Goal: Task Accomplishment & Management: Use online tool/utility

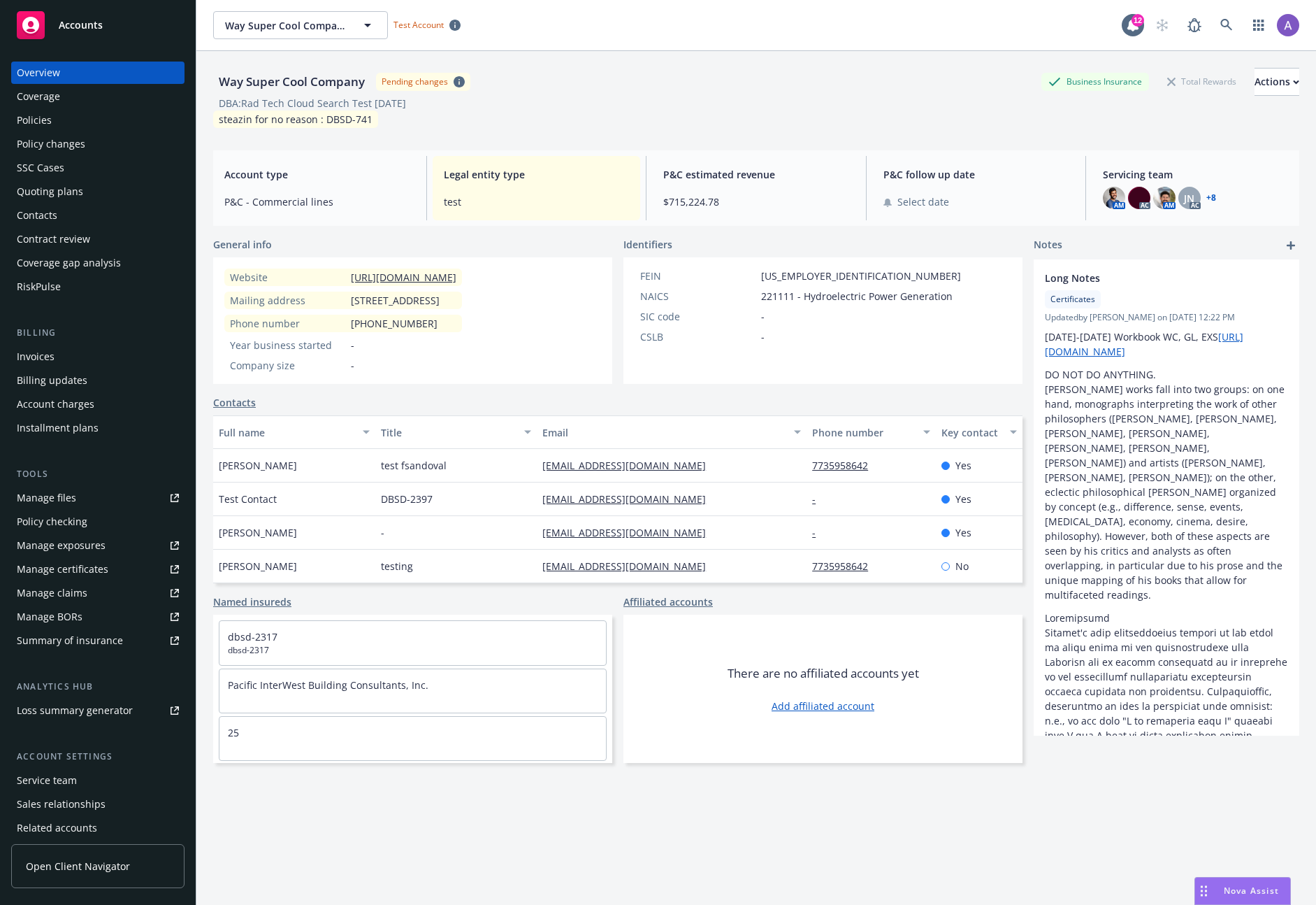
click at [61, 498] on div "Manage files" at bounding box center [47, 497] width 60 height 22
click at [1221, 28] on icon at bounding box center [1227, 25] width 12 height 12
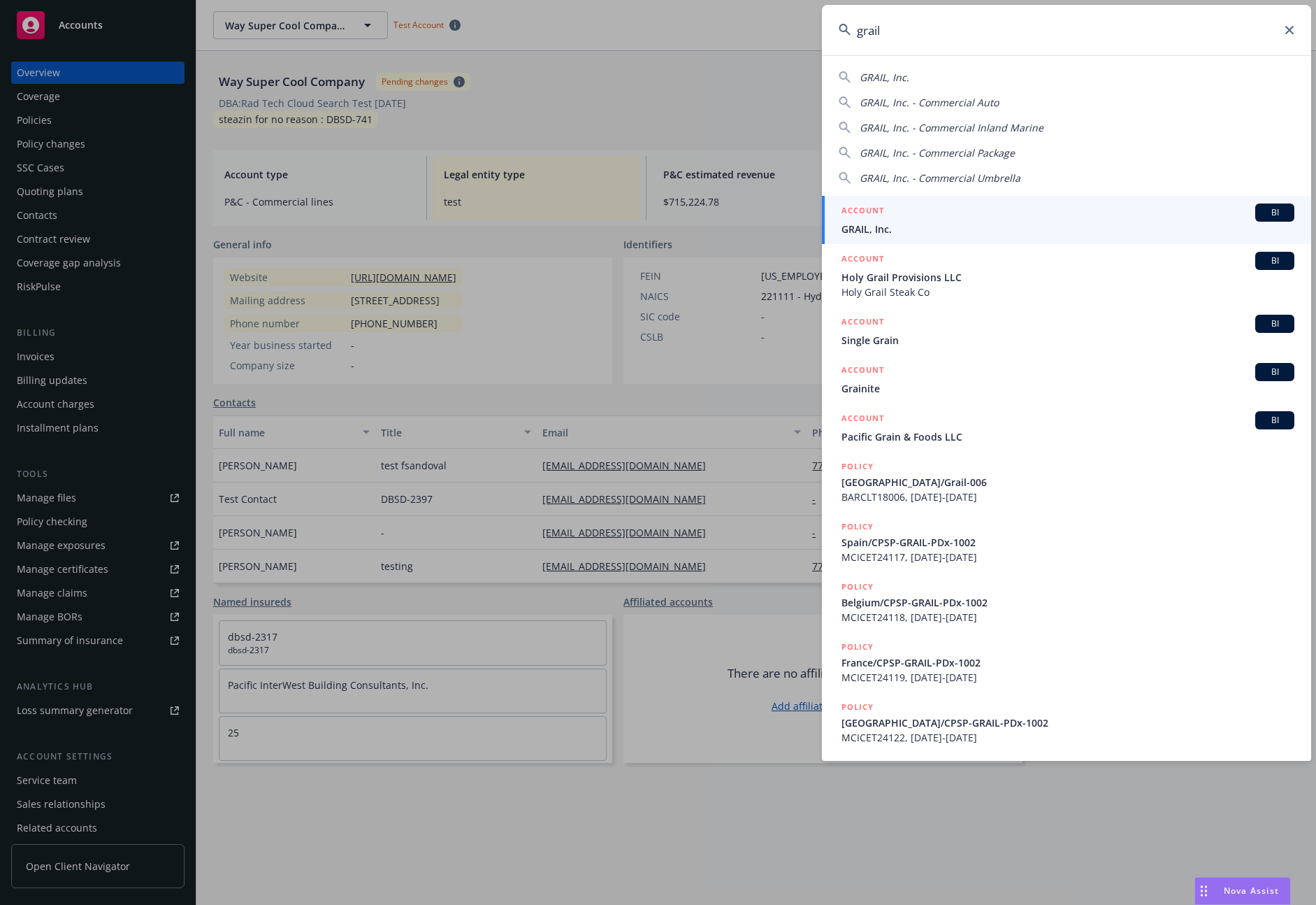
type input "grail"
click at [943, 212] on div "ACCOUNT BI" at bounding box center [1067, 212] width 453 height 18
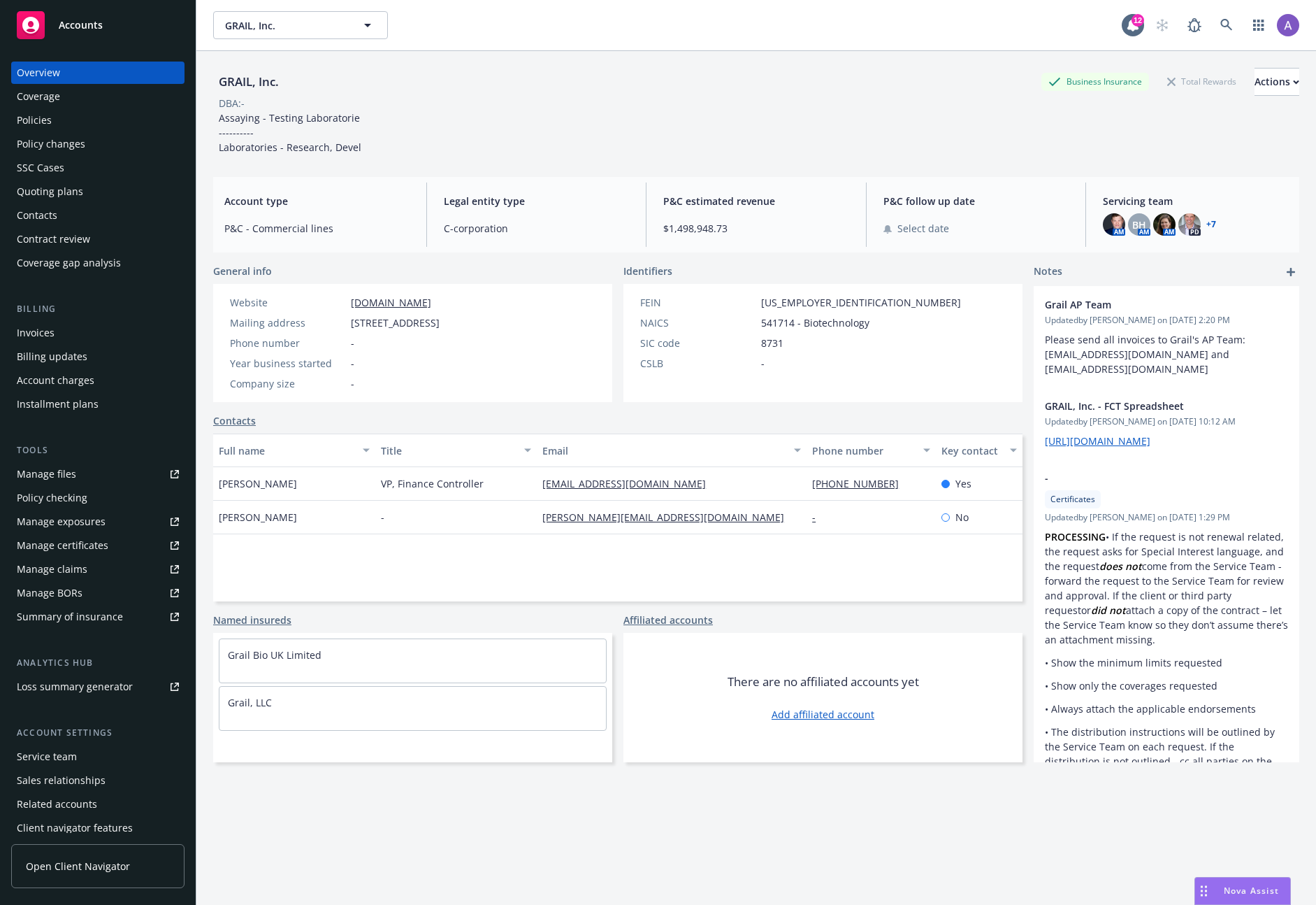
click at [59, 482] on div "Manage files" at bounding box center [47, 474] width 60 height 22
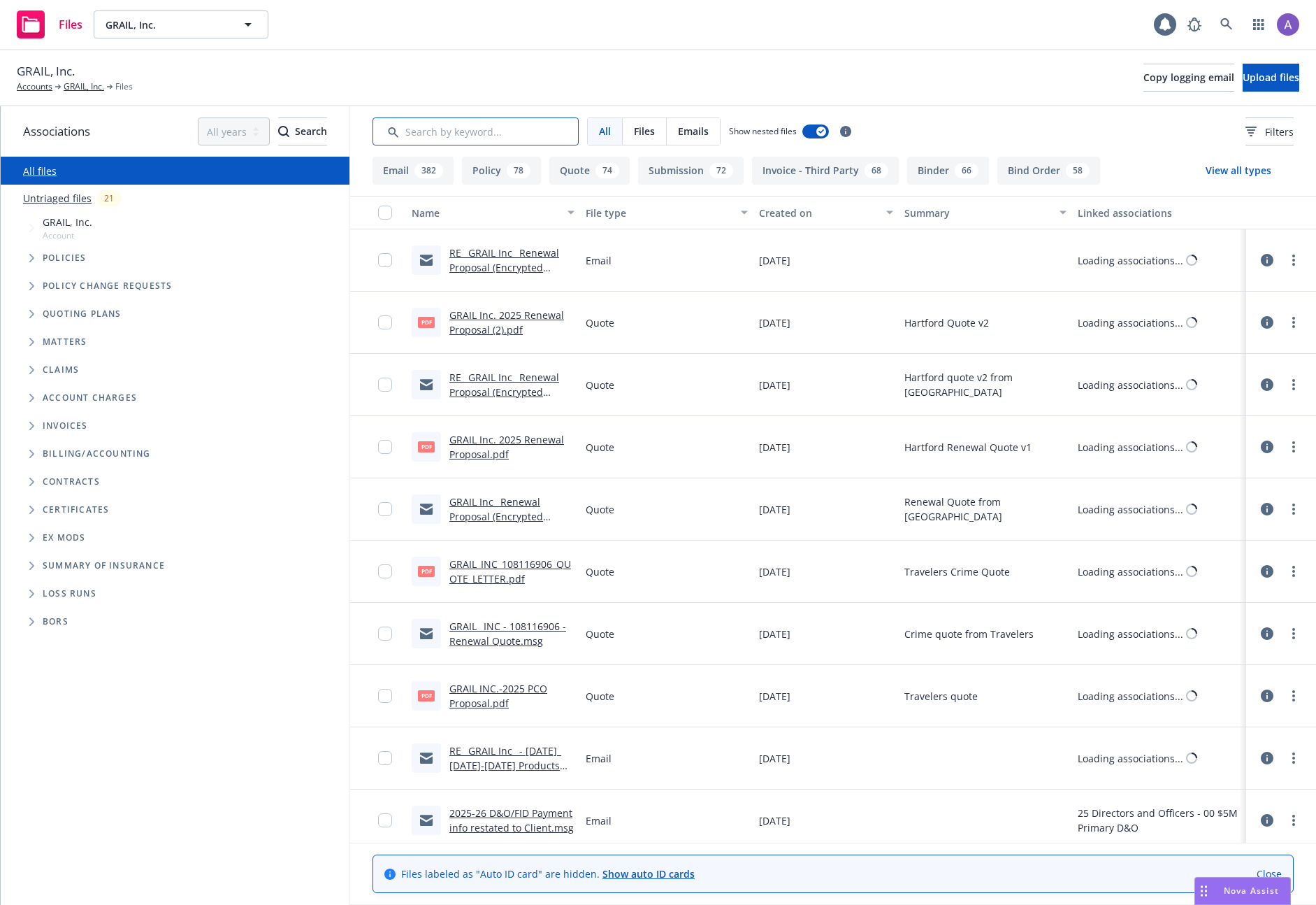
click at [479, 132] on input "Search by keyword..." at bounding box center [476, 131] width 206 height 28
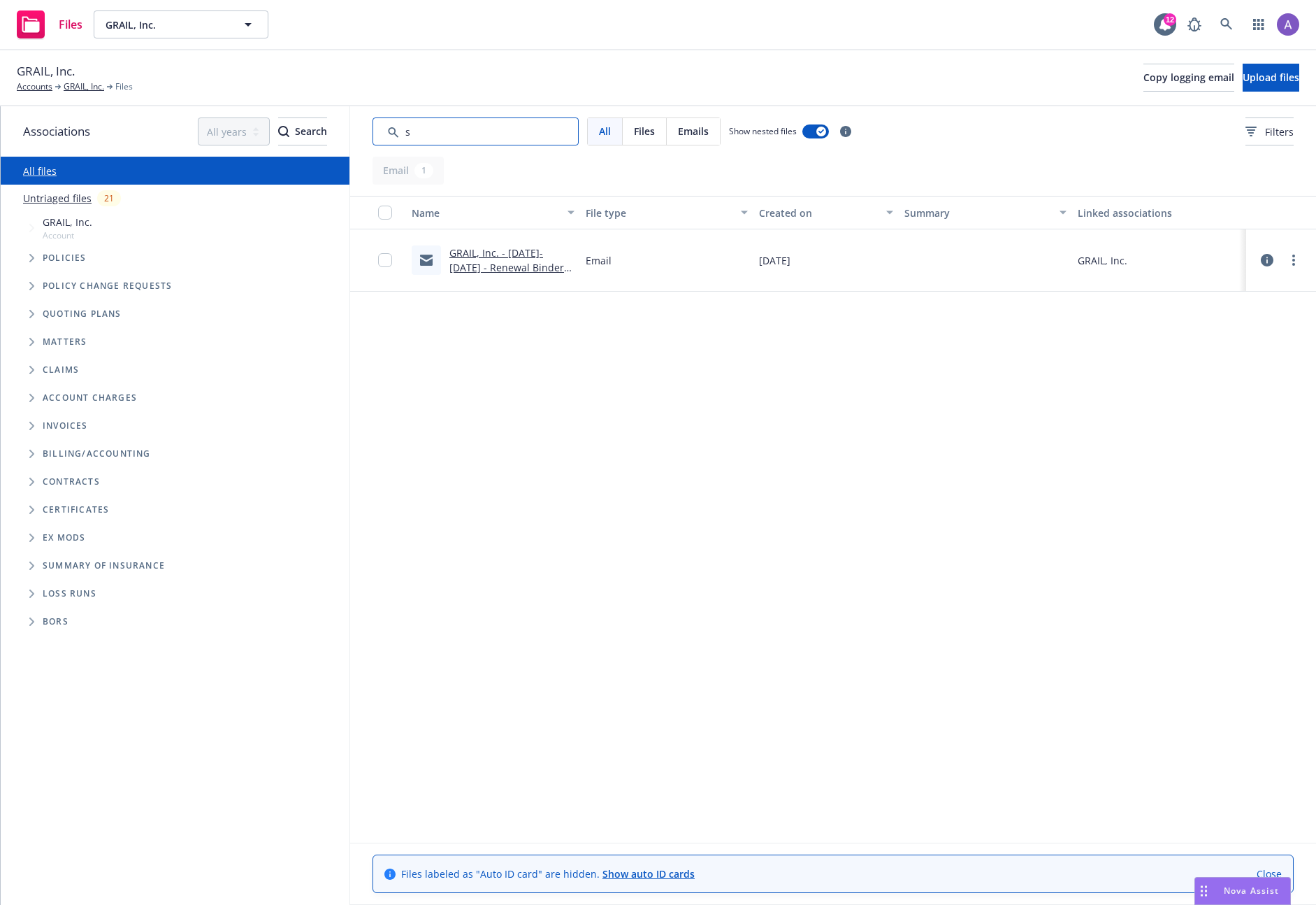
type input "sl"
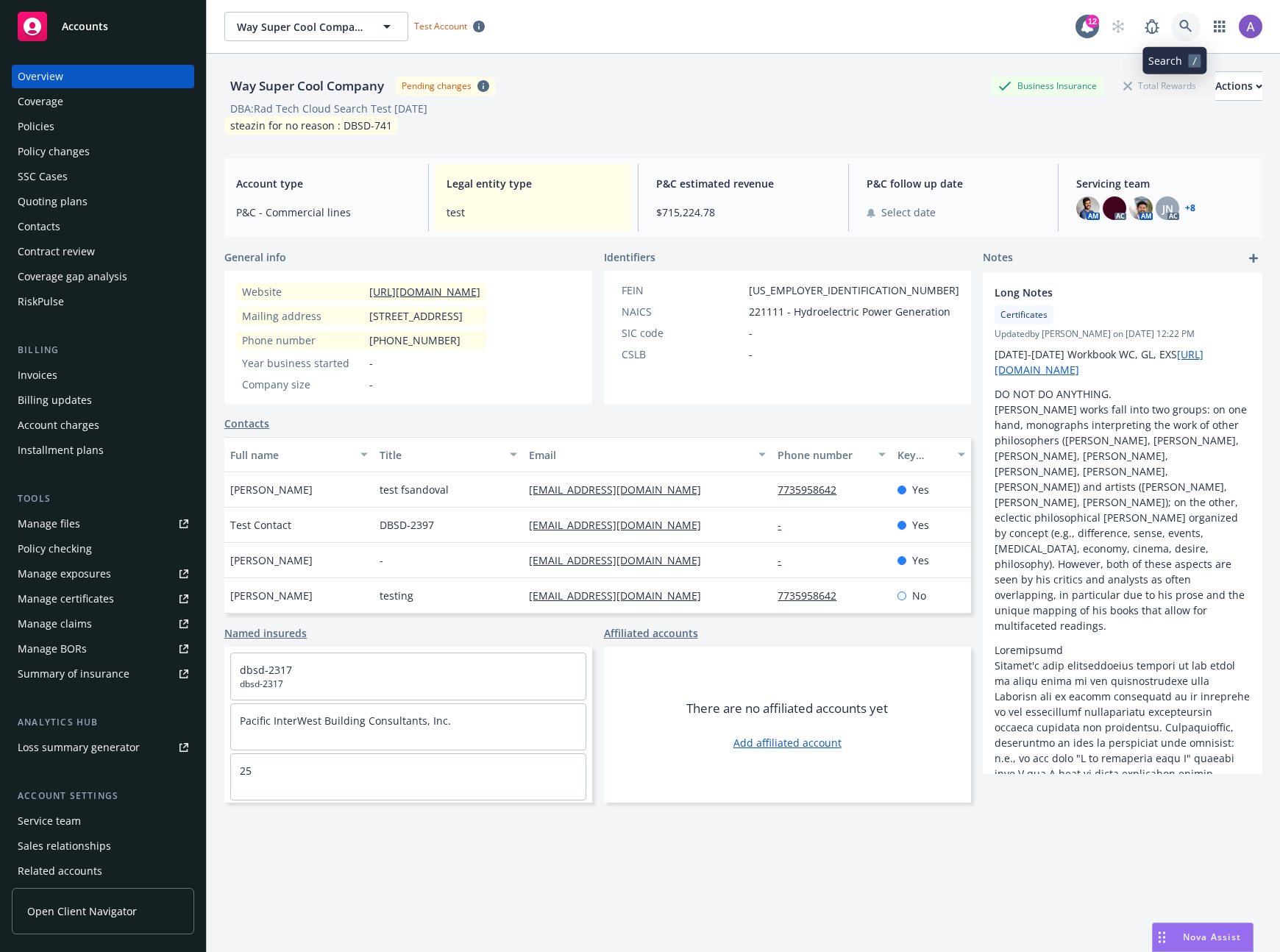
click at [1184, 22] on link at bounding box center [1186, 27] width 30 height 30
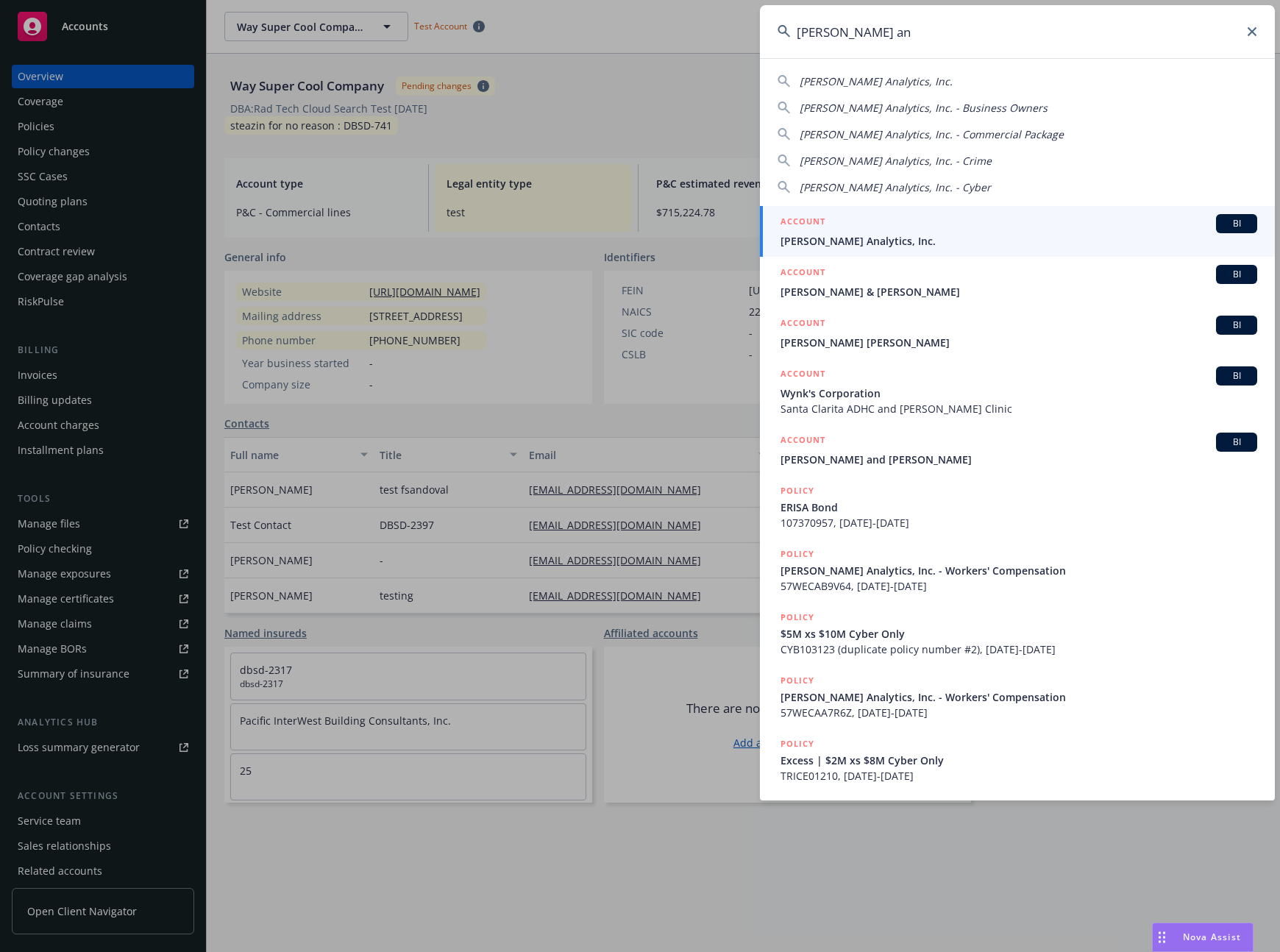
type input "clara an"
click at [928, 230] on div "ACCOUNT BI" at bounding box center [1018, 223] width 476 height 19
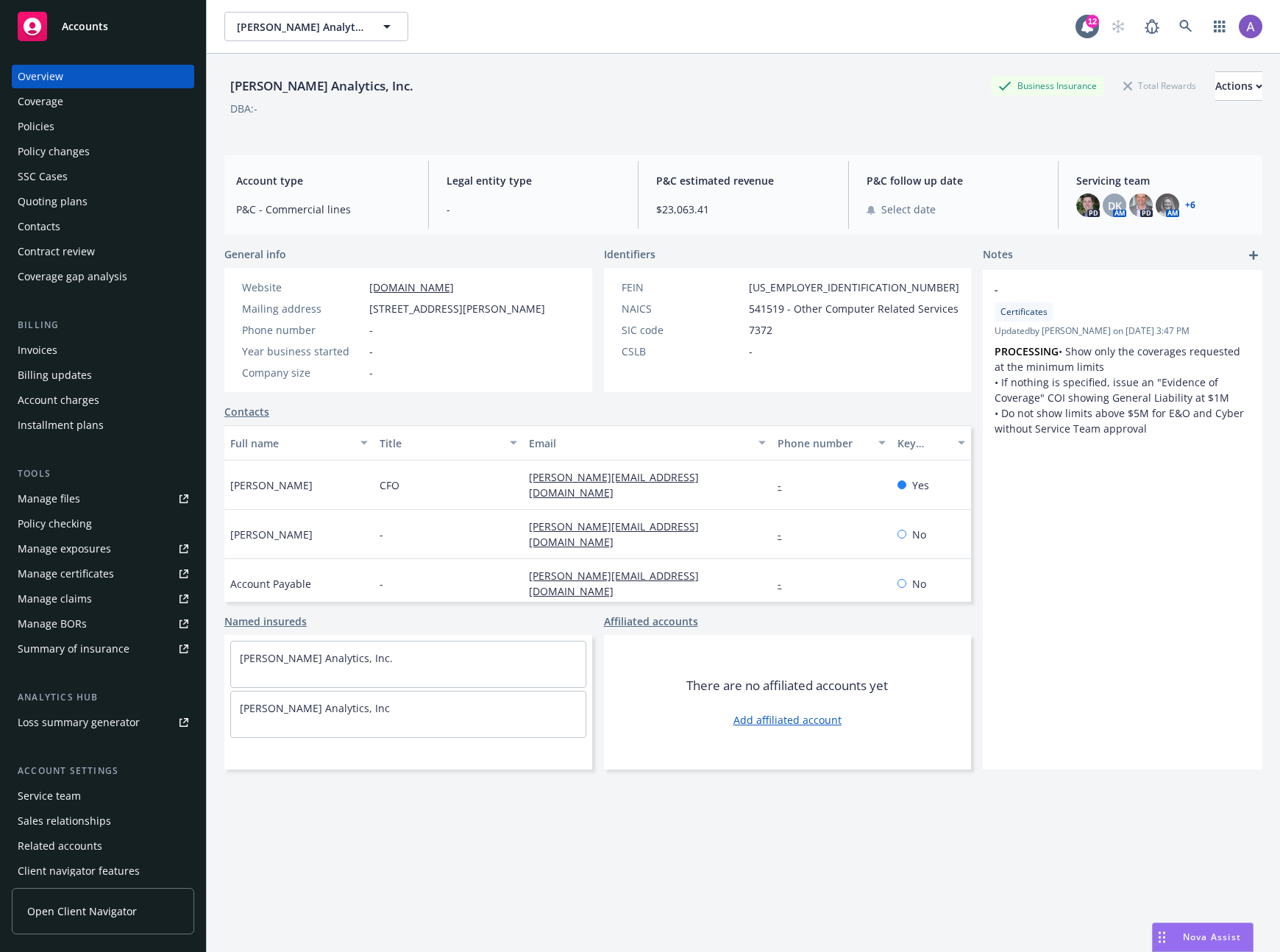
click at [94, 205] on div "Quoting plans" at bounding box center [103, 201] width 170 height 23
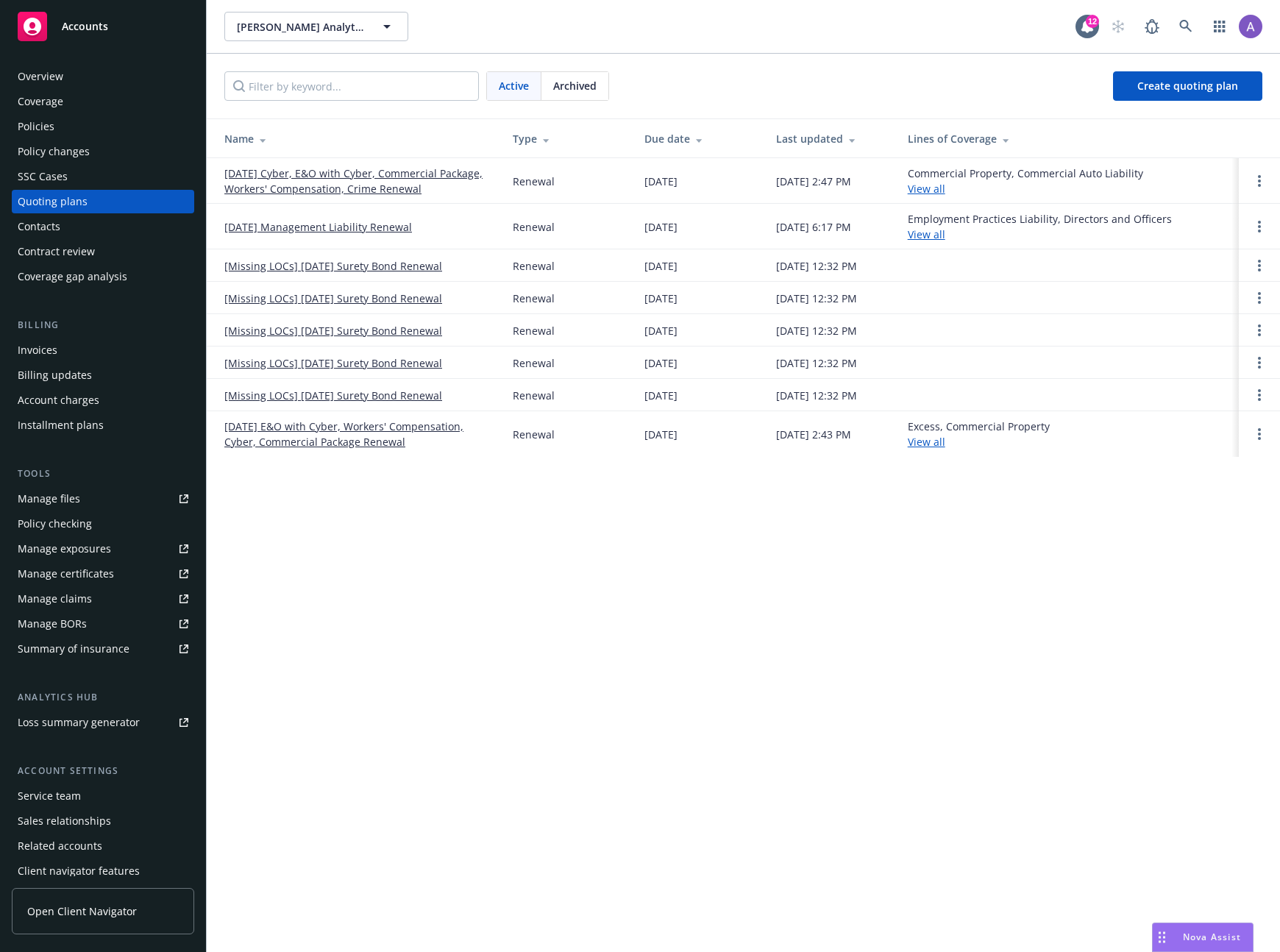
click at [362, 187] on link "[DATE] Cyber, E&O with Cyber, Commercial Package, Workers' Compensation, Crime …" at bounding box center [357, 181] width 265 height 31
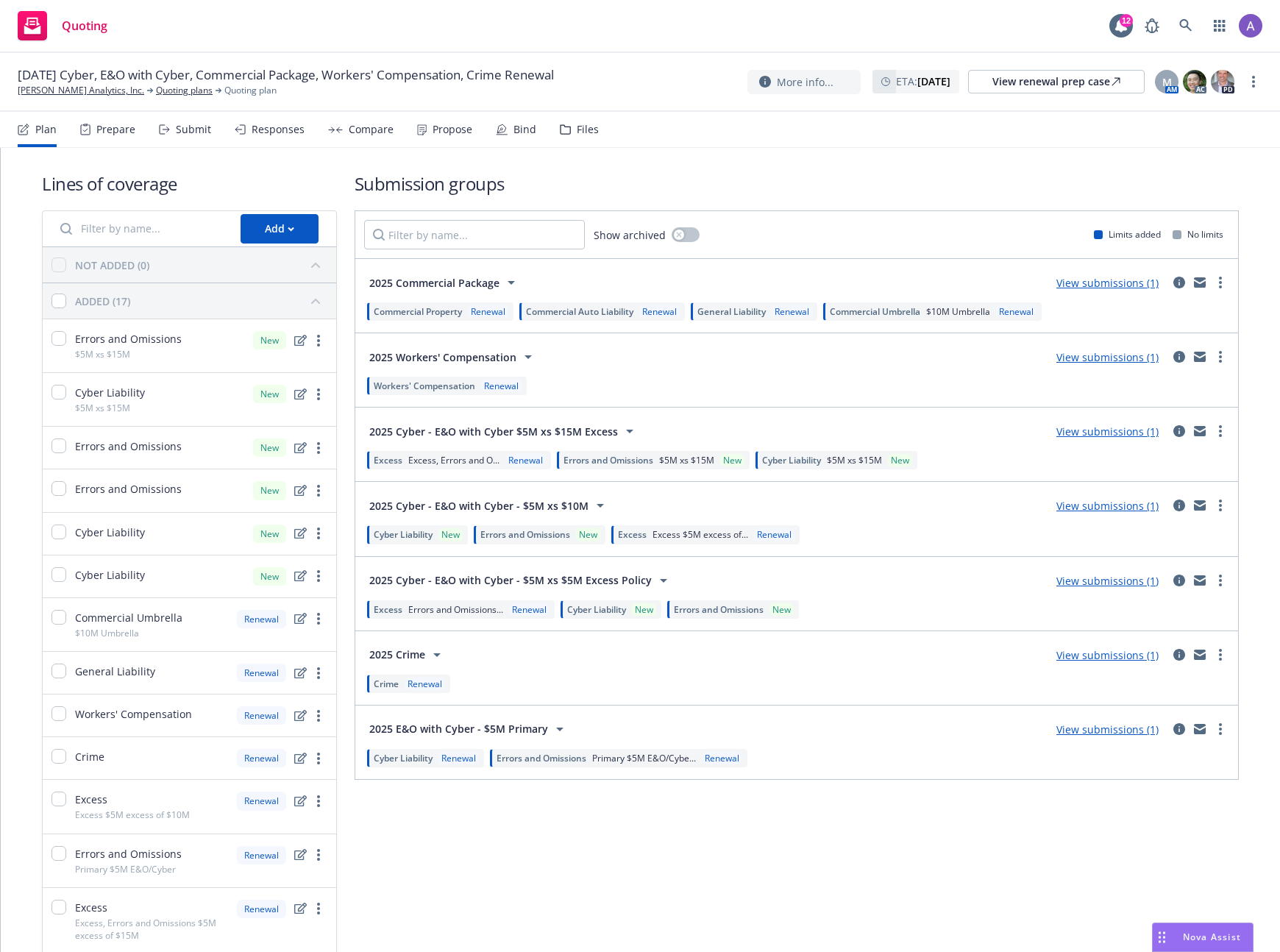
click at [125, 129] on div "Prepare" at bounding box center [116, 129] width 39 height 12
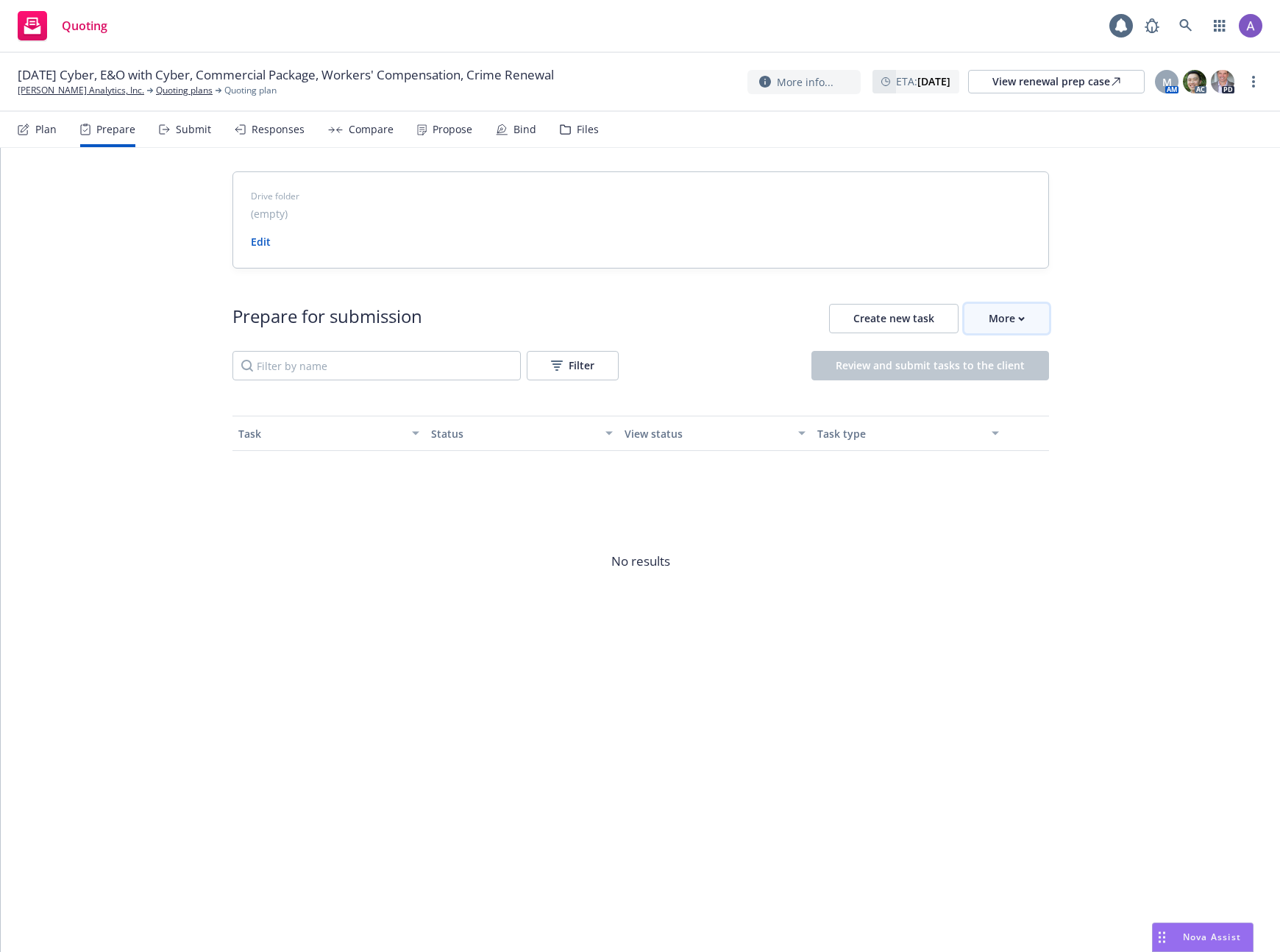
click at [1012, 327] on div "More" at bounding box center [1007, 318] width 36 height 28
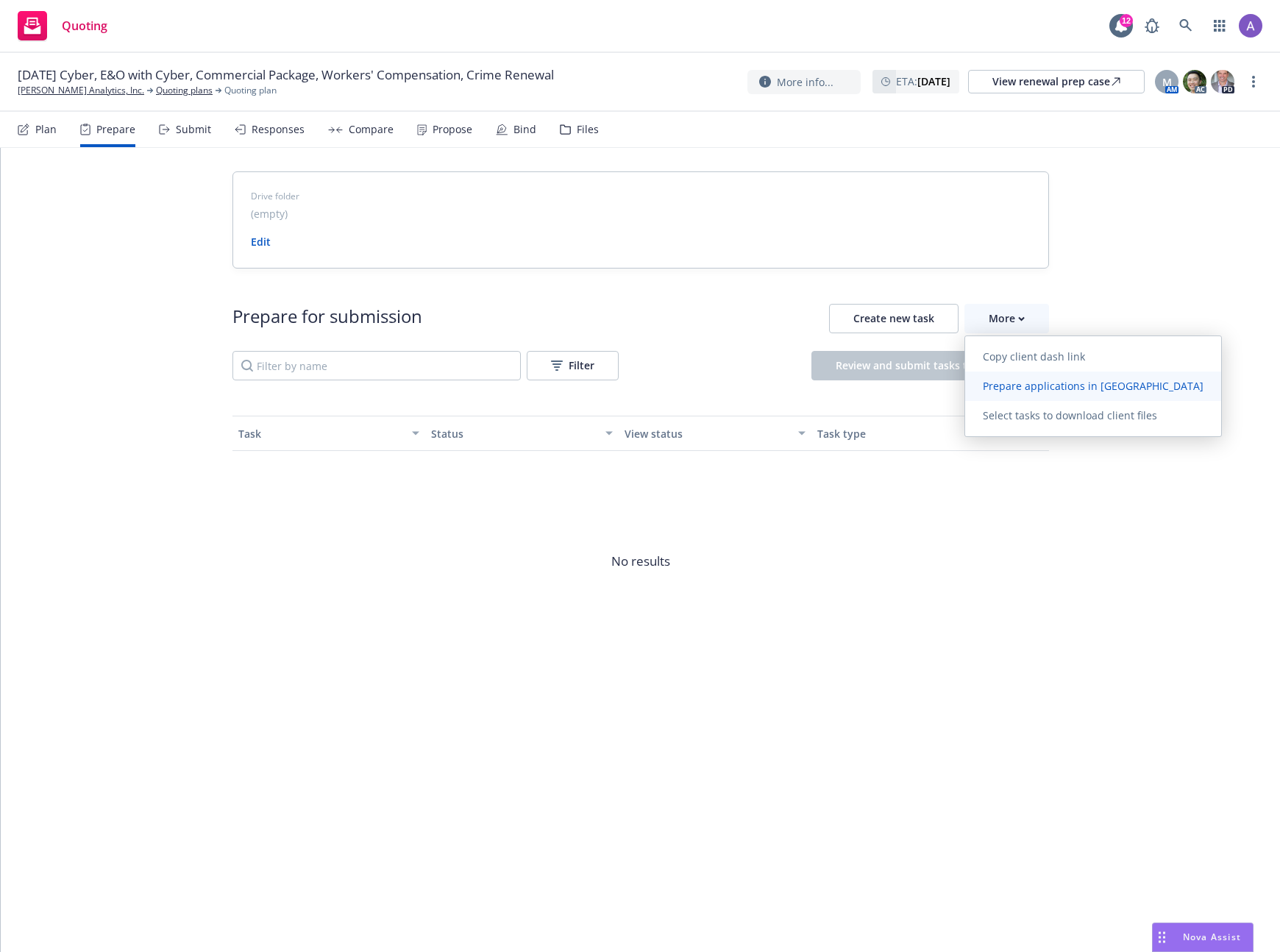
click at [1079, 388] on span "Prepare applications in Indio" at bounding box center [1093, 386] width 256 height 14
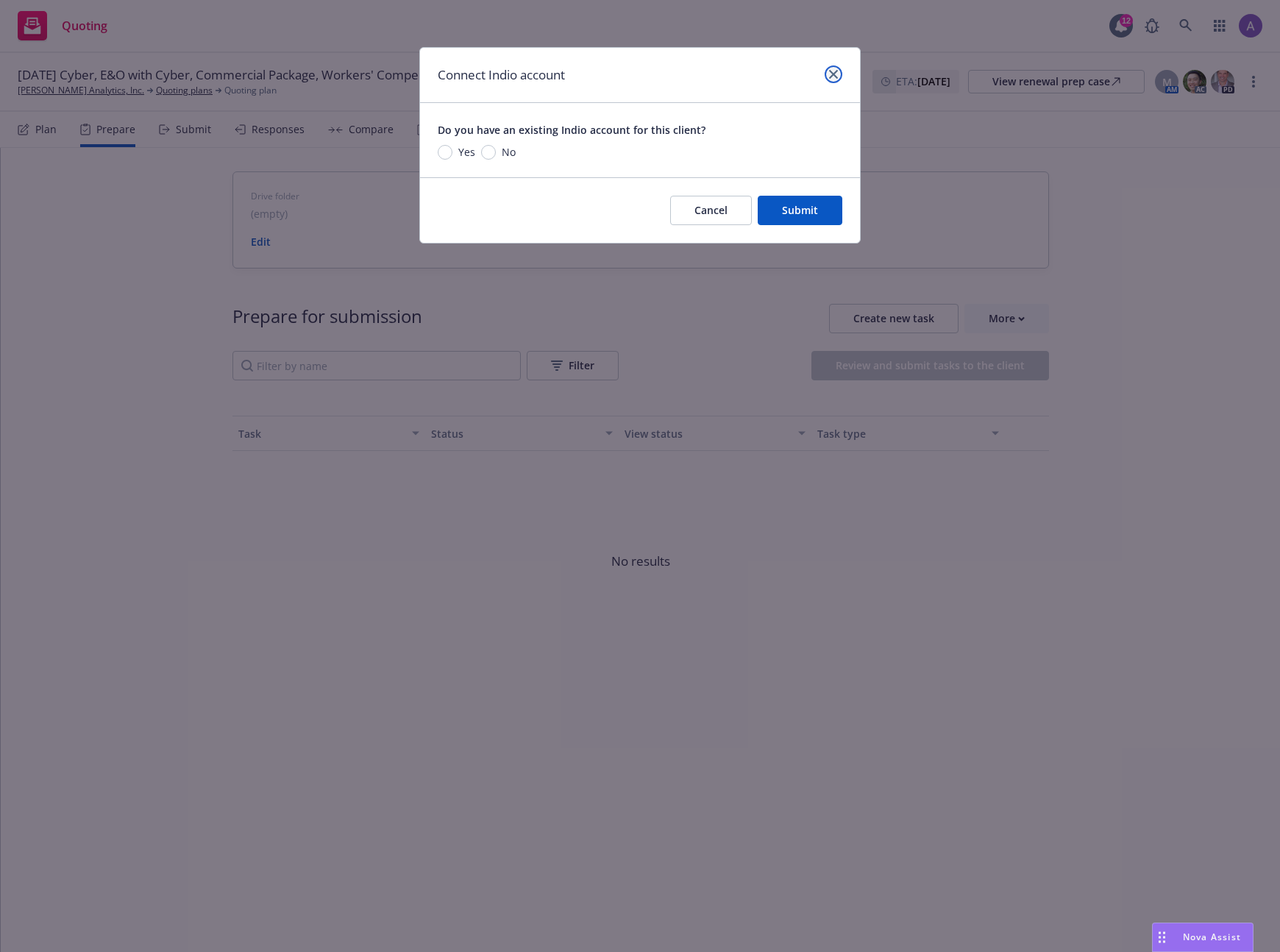
click at [829, 72] on icon "close" at bounding box center [833, 74] width 9 height 9
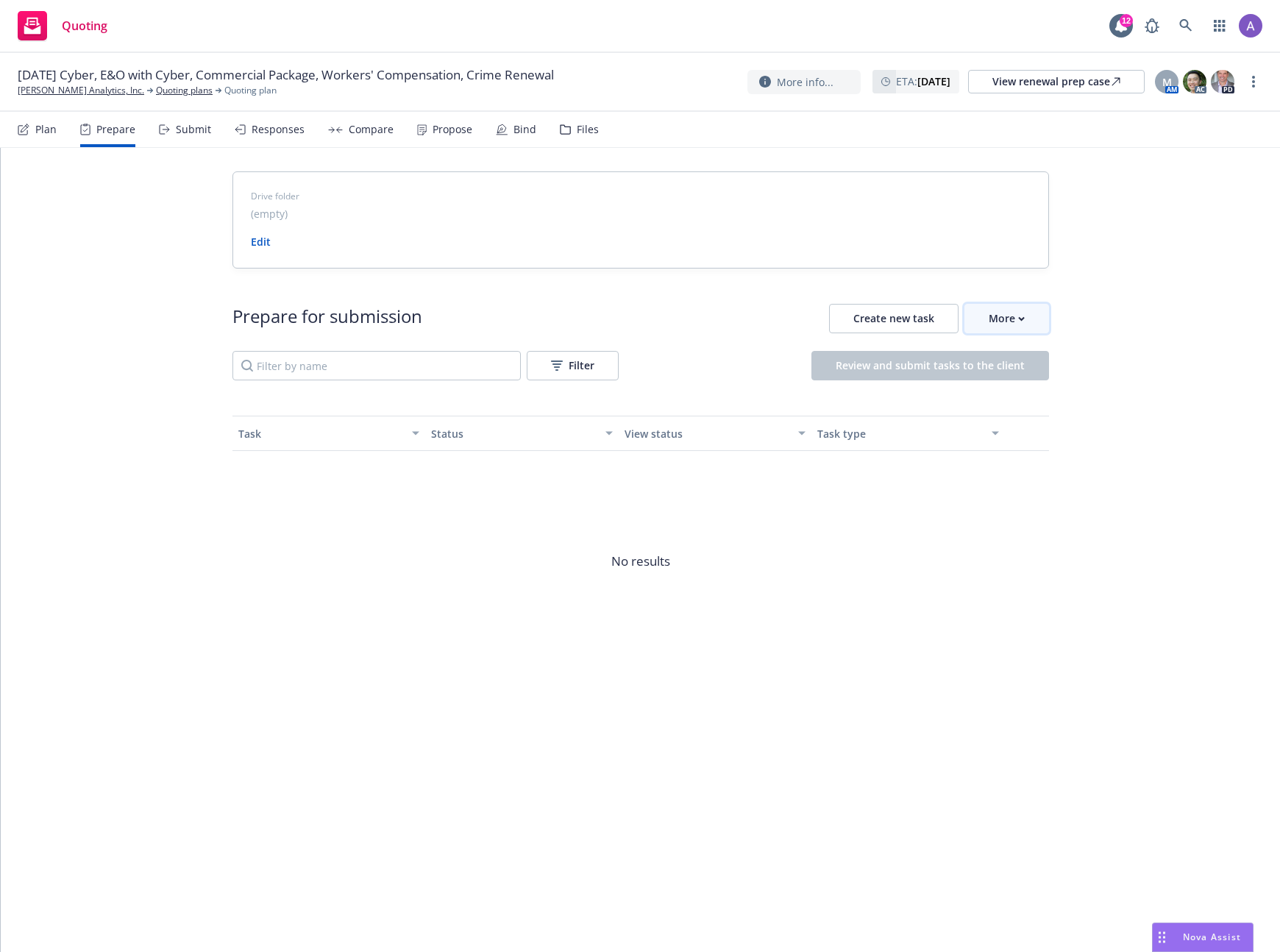
click at [1024, 319] on icon "button" at bounding box center [1021, 319] width 6 height 5
click at [104, 365] on div "Drive folder (empty) Edit Prepare for submission Create new task More Filter Re…" at bounding box center [640, 439] width 1279 height 582
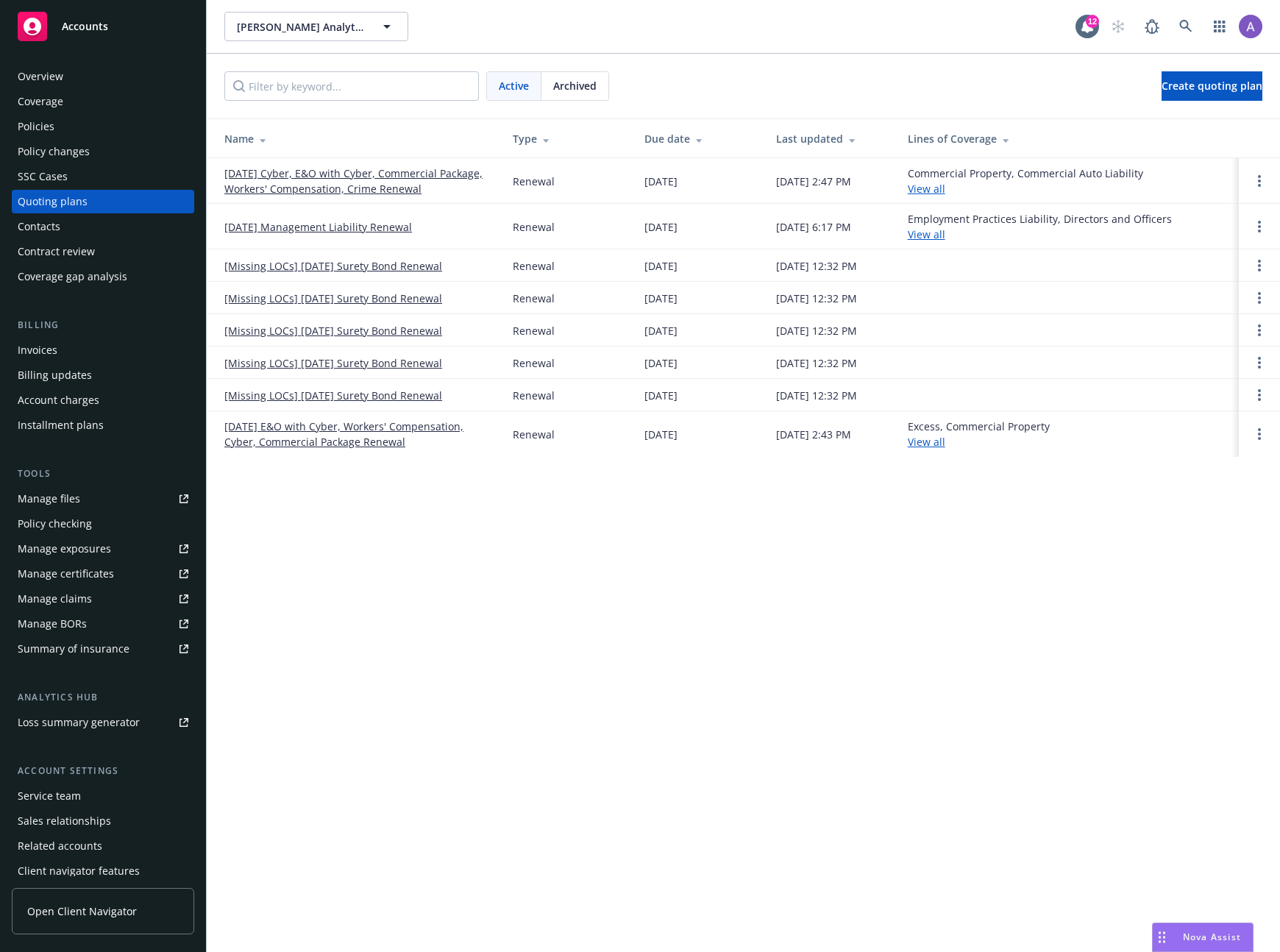
click at [370, 435] on link "[DATE] E&O with Cyber, Workers' Compensation, Cyber, Commercial Package Renewal" at bounding box center [357, 434] width 265 height 31
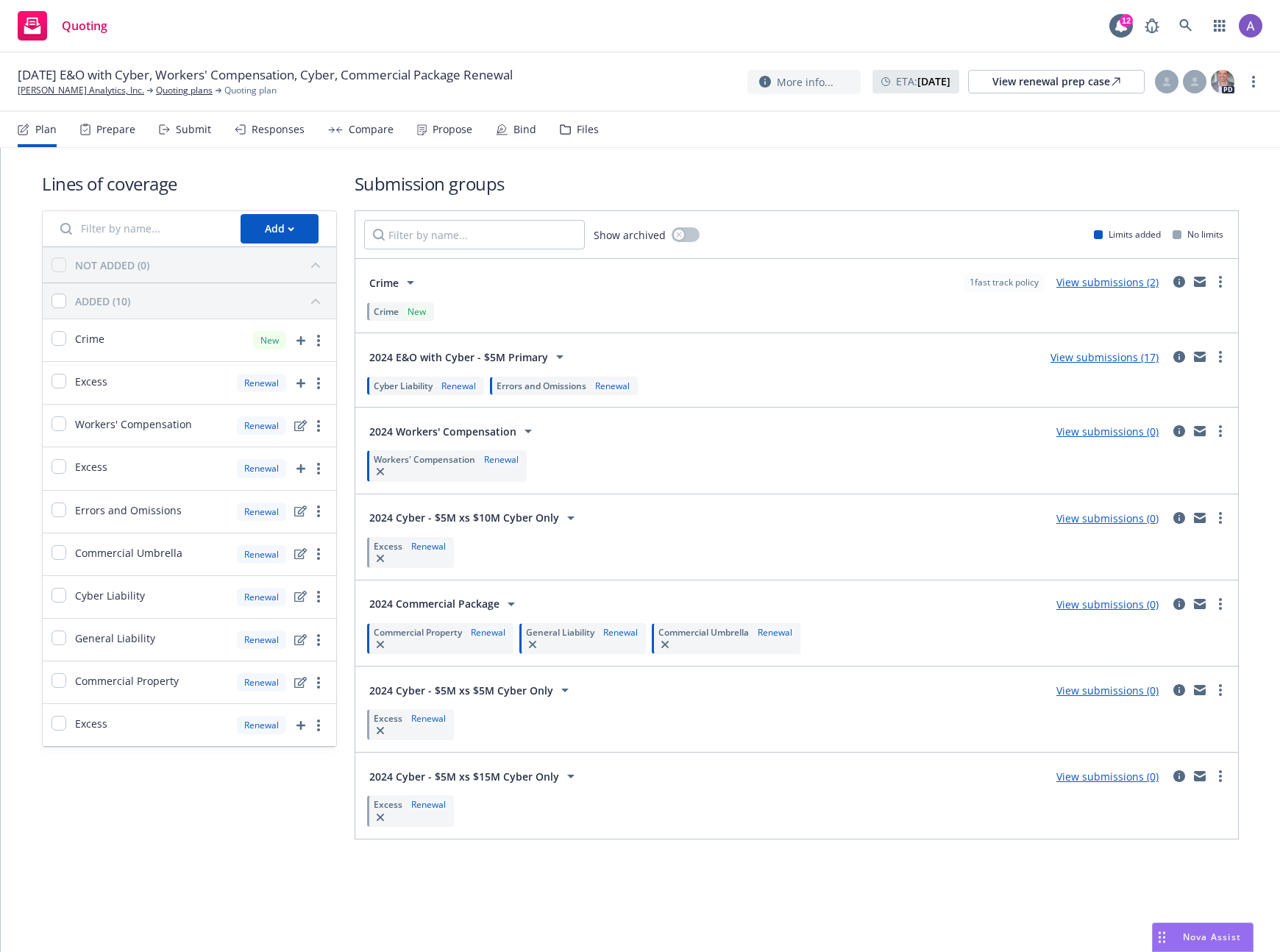
click at [126, 128] on div "Prepare" at bounding box center [116, 129] width 39 height 12
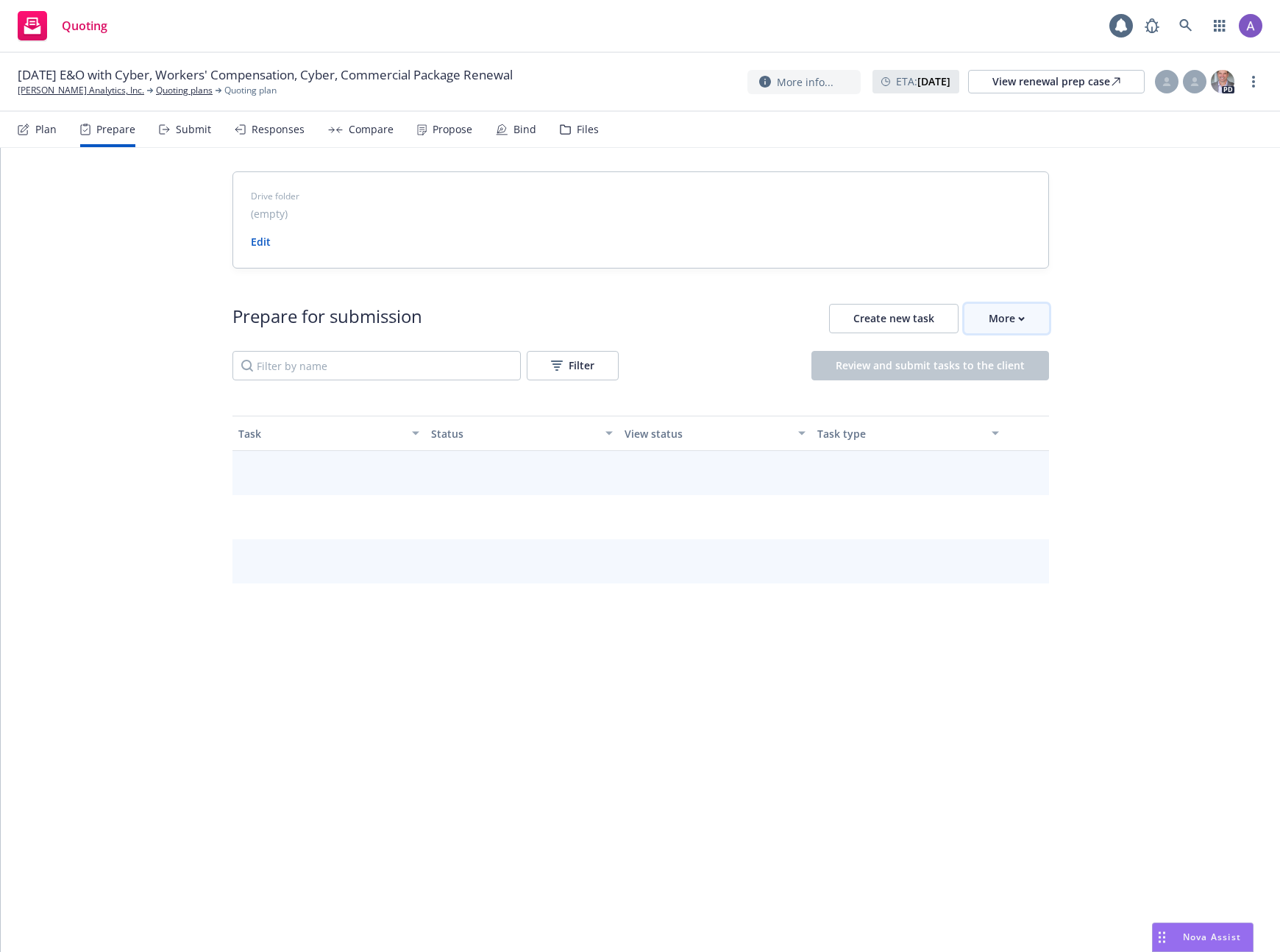
click at [1002, 319] on div "More" at bounding box center [1007, 318] width 36 height 28
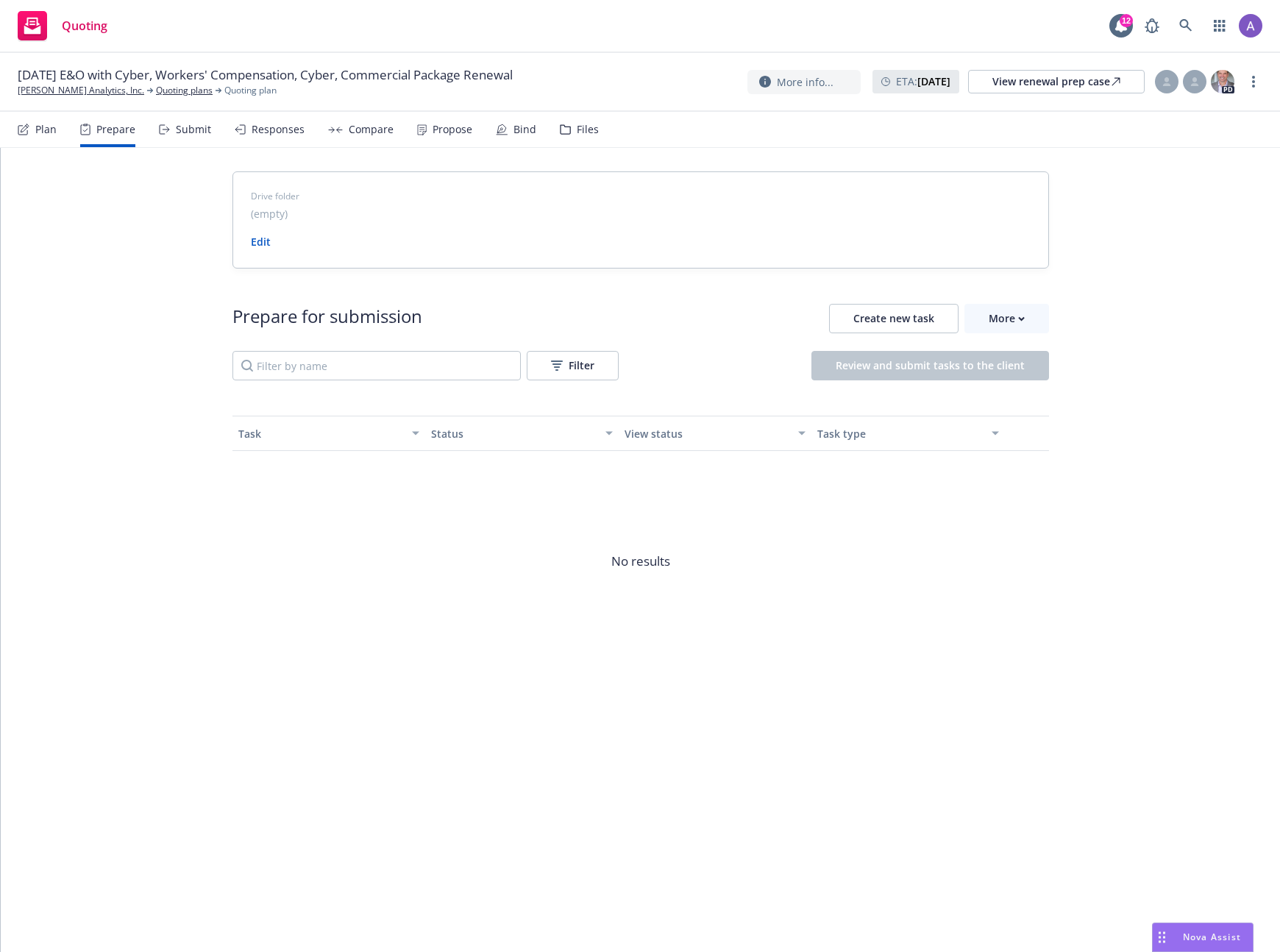
click at [1011, 522] on span "No results" at bounding box center [640, 561] width 816 height 221
drag, startPoint x: 853, startPoint y: 505, endPoint x: 838, endPoint y: 505, distance: 15.0
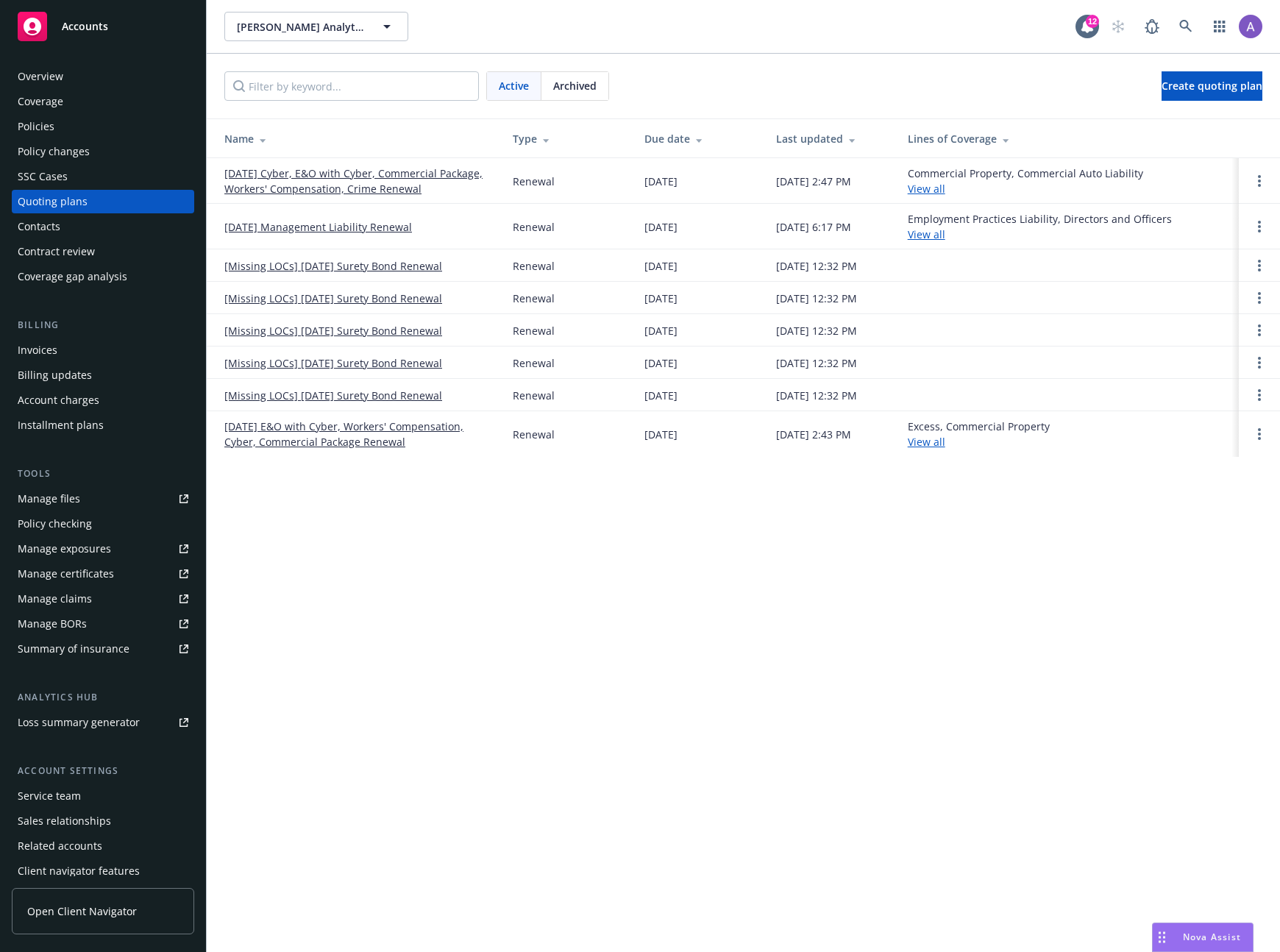
click at [70, 134] on div "Policies" at bounding box center [103, 126] width 170 height 23
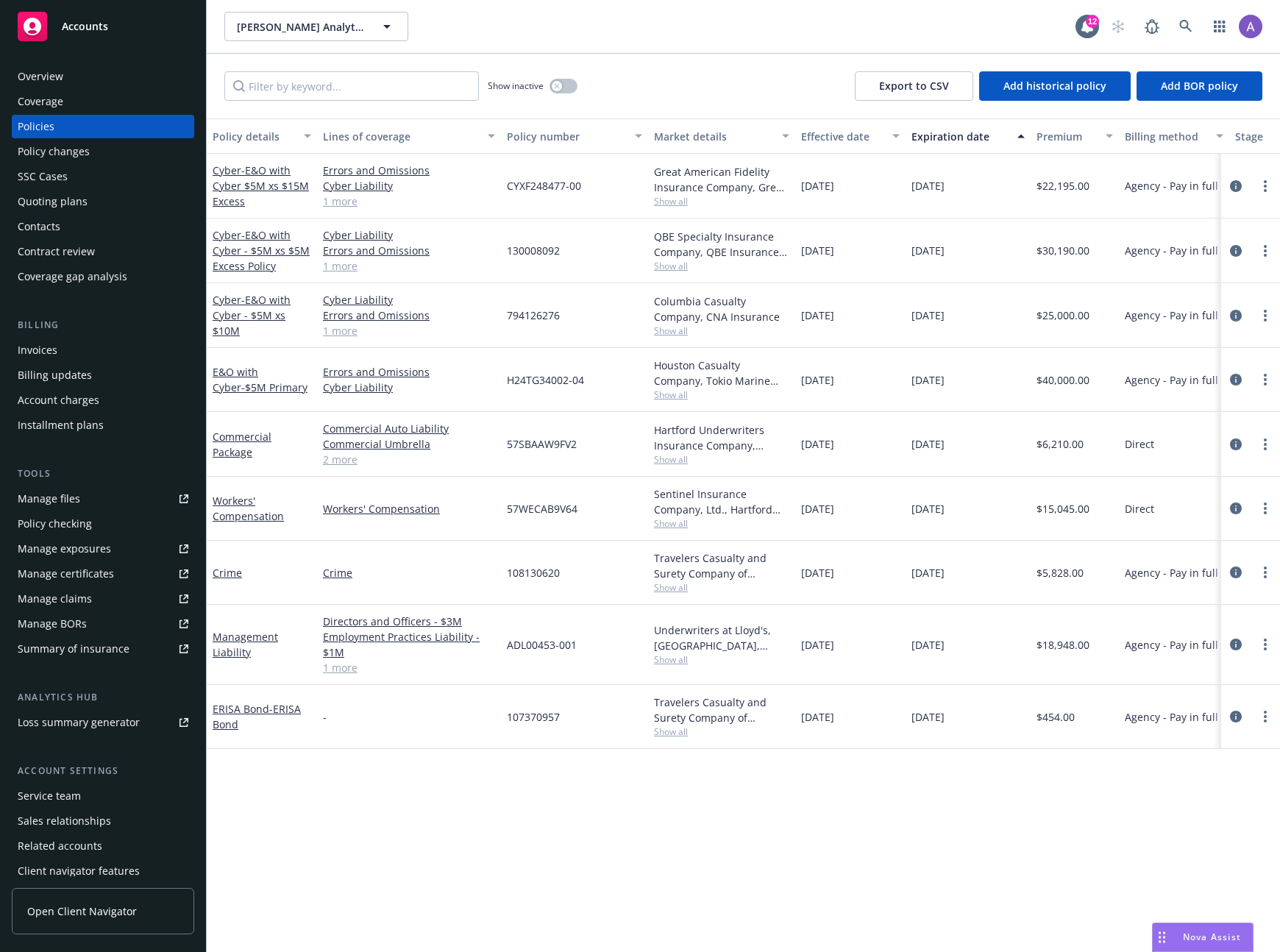
click at [79, 80] on div "Overview" at bounding box center [103, 76] width 170 height 23
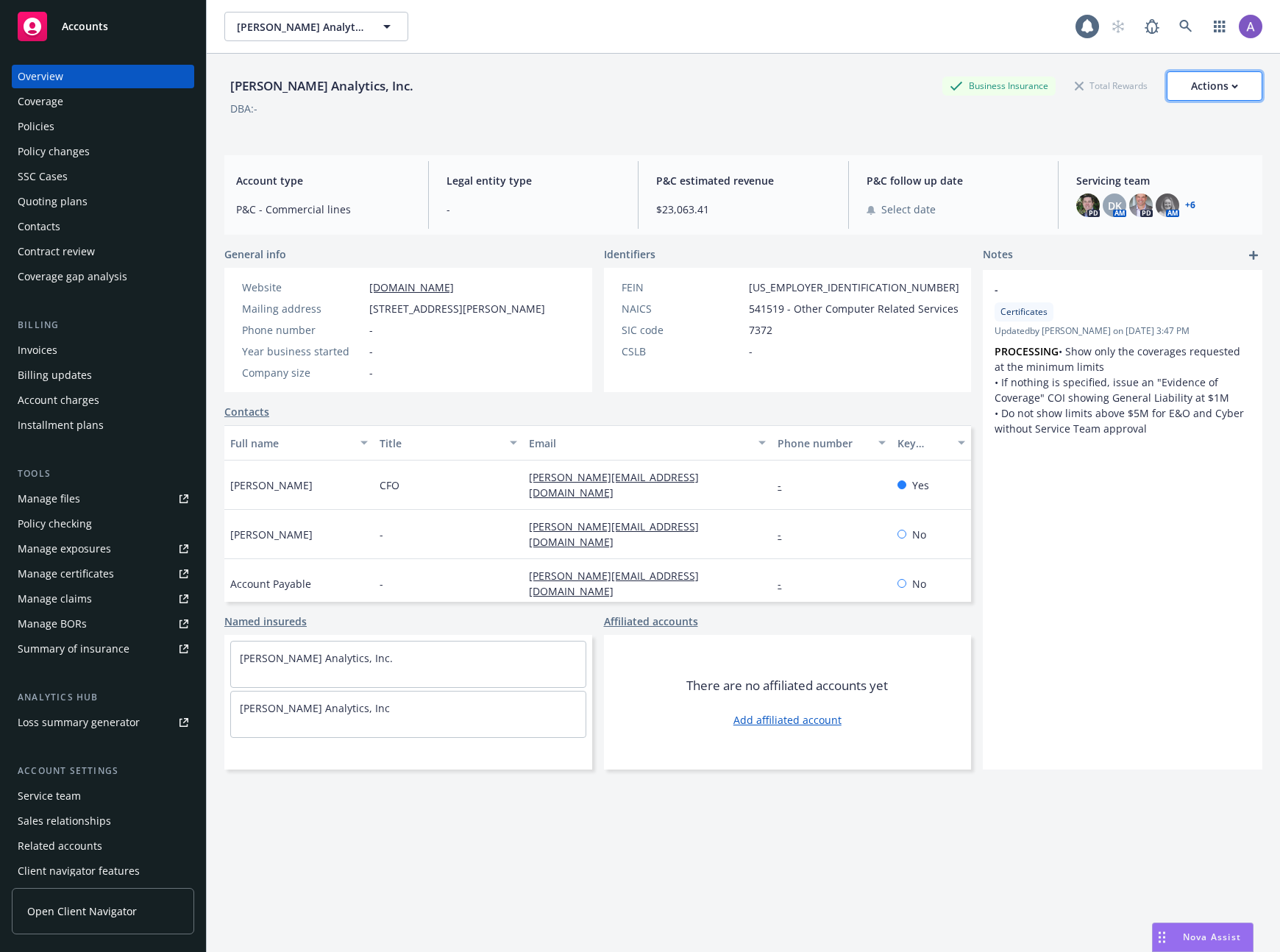
click at [1224, 78] on div "Actions" at bounding box center [1214, 86] width 47 height 28
click at [1110, 762] on div "- Certificates Updated by Jeffrey Han on 08/19/2024, 3:47 PM PROCESSING • Show …" at bounding box center [1123, 520] width 280 height 500
click at [106, 505] on link "Manage files" at bounding box center [103, 498] width 182 height 23
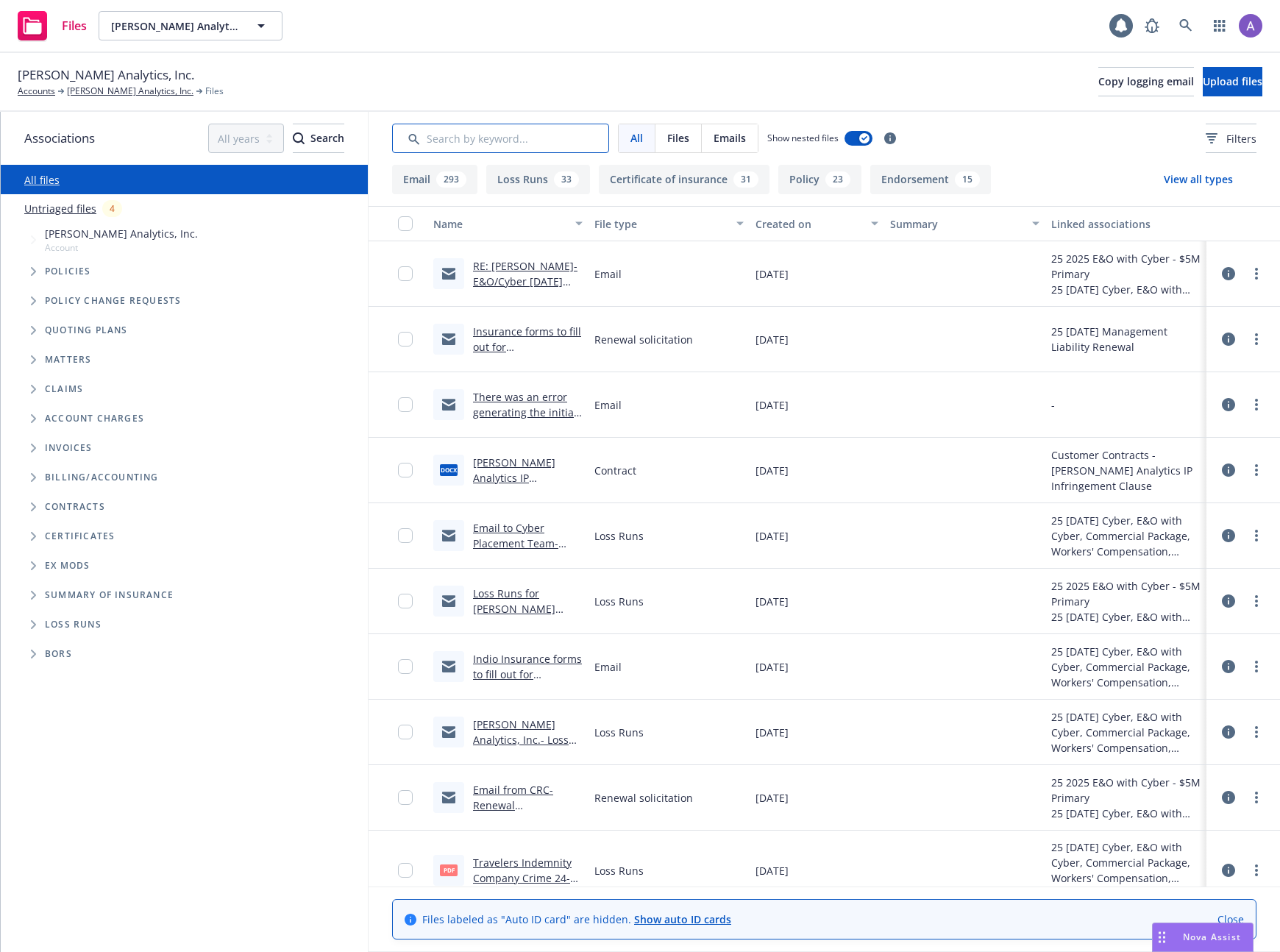
click at [546, 140] on input "Search by keyword..." at bounding box center [501, 138] width 217 height 30
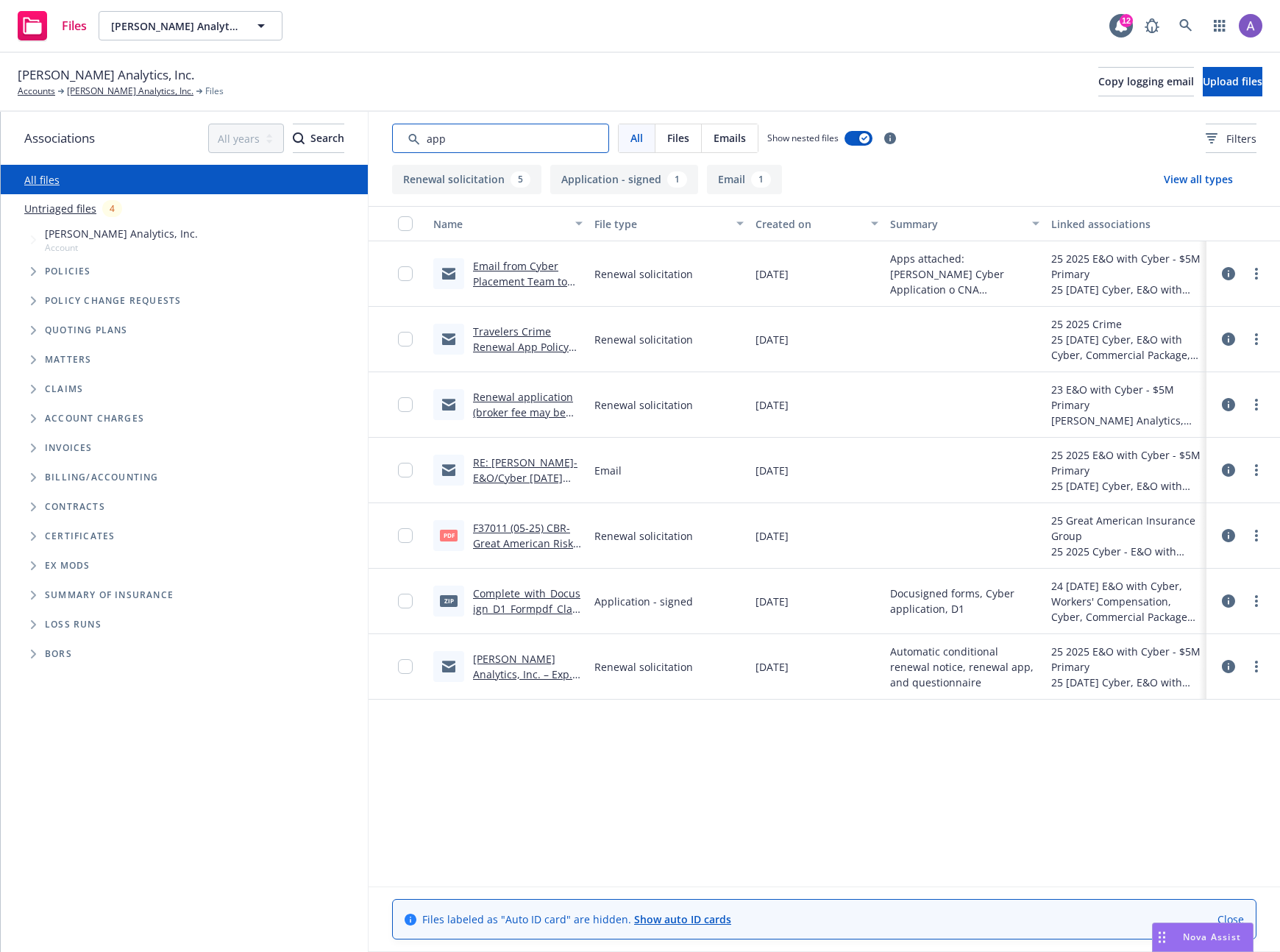
type input "app"
